Goal: Obtain resource: Obtain resource

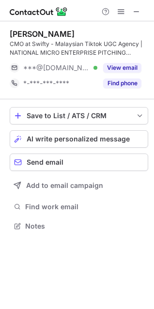
scroll to position [219, 154]
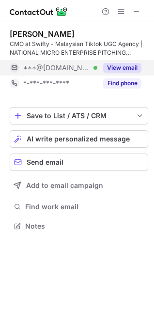
click at [119, 70] on button "View email" at bounding box center [122, 68] width 38 height 10
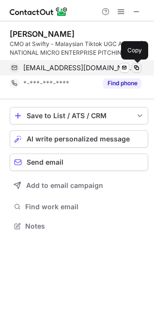
click at [135, 72] on button at bounding box center [137, 68] width 10 height 10
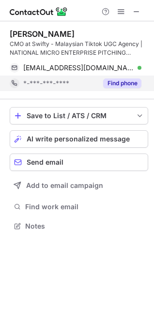
click at [132, 80] on button "Find phone" at bounding box center [122, 83] width 38 height 10
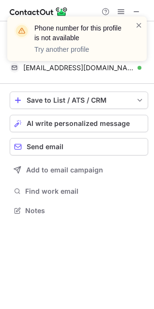
scroll to position [204, 154]
click at [135, 12] on div "Phone number for this profile is not available Try another profile" at bounding box center [77, 43] width 155 height 72
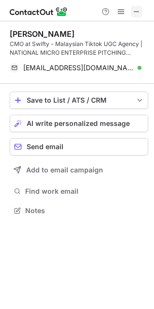
click at [136, 10] on span at bounding box center [137, 12] width 8 height 8
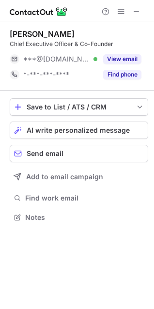
scroll to position [210, 154]
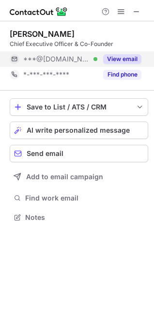
click at [112, 60] on button "View email" at bounding box center [122, 59] width 38 height 10
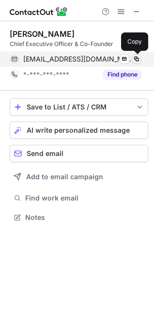
click at [138, 59] on span at bounding box center [137, 59] width 8 height 8
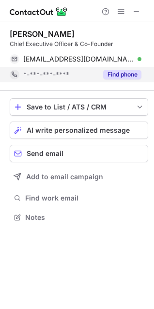
click at [120, 75] on button "Find phone" at bounding box center [122, 75] width 38 height 10
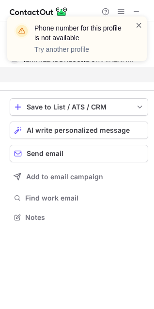
click at [136, 30] on span at bounding box center [139, 25] width 8 height 10
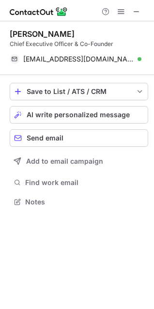
click at [137, 10] on div "Phone number for this profile is not available Try another profile" at bounding box center [77, 43] width 155 height 72
click at [137, 12] on span at bounding box center [137, 12] width 8 height 8
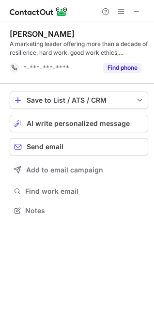
scroll to position [204, 154]
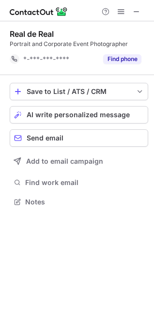
scroll to position [195, 154]
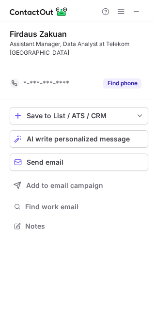
scroll to position [204, 154]
